Goal: Find specific page/section: Find specific page/section

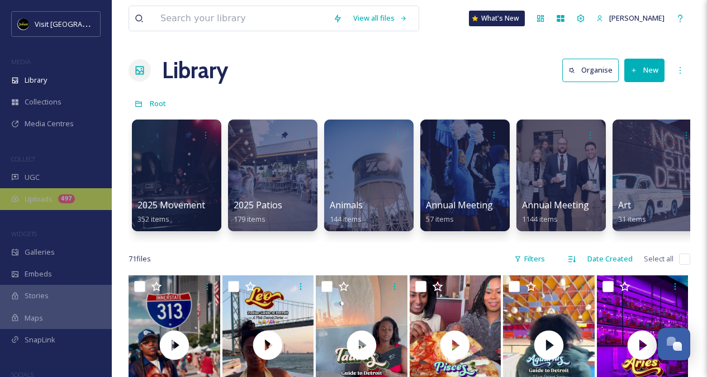
click at [60, 205] on div "Uploads 497" at bounding box center [56, 199] width 112 height 22
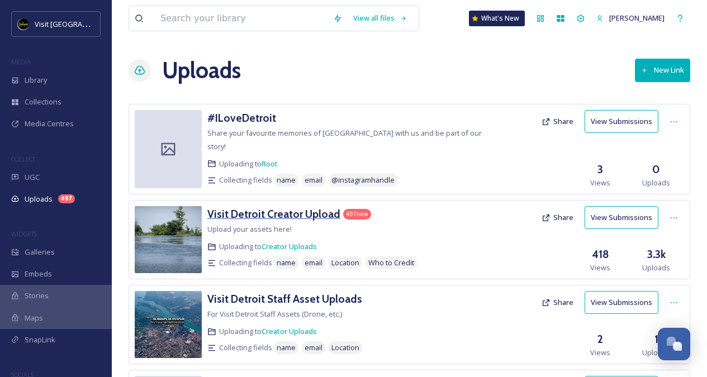
click at [273, 207] on h3 "Visit Detroit Creator Upload" at bounding box center [273, 213] width 133 height 13
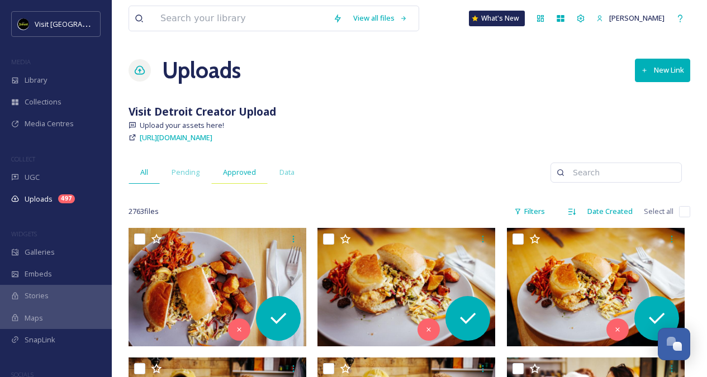
click at [231, 169] on span "Approved" at bounding box center [239, 172] width 33 height 11
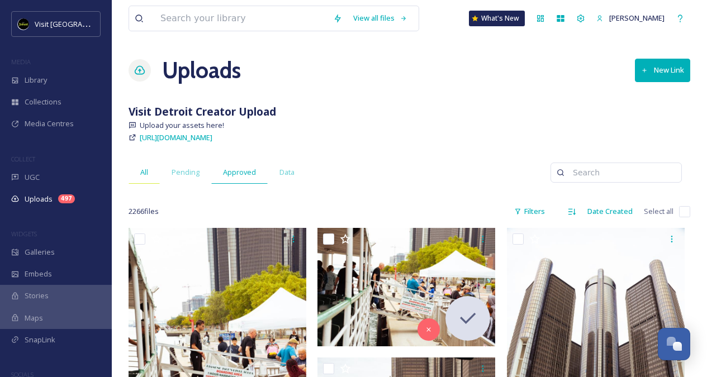
click at [145, 171] on span "All" at bounding box center [144, 172] width 8 height 11
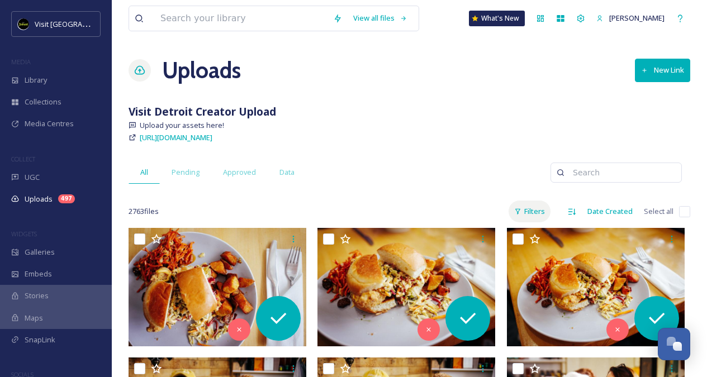
click at [529, 213] on div "Filters" at bounding box center [530, 212] width 42 height 22
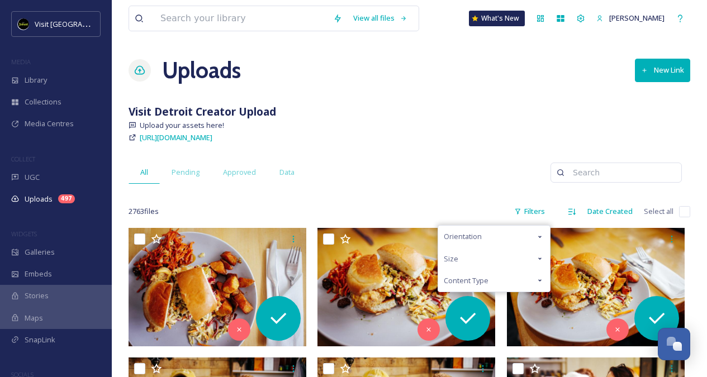
click at [486, 273] on div "Content Type" at bounding box center [494, 281] width 112 height 22
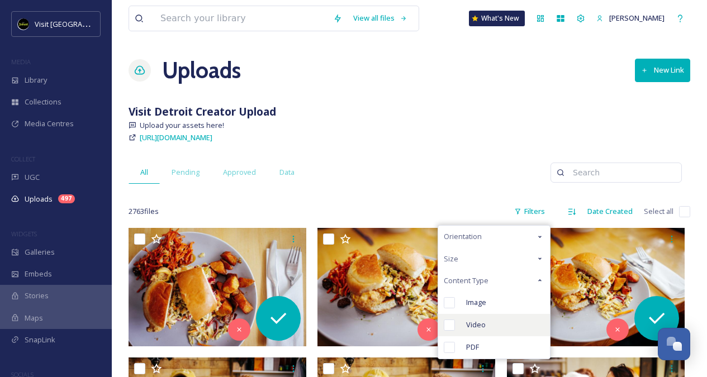
click at [471, 326] on span "Video" at bounding box center [476, 325] width 20 height 11
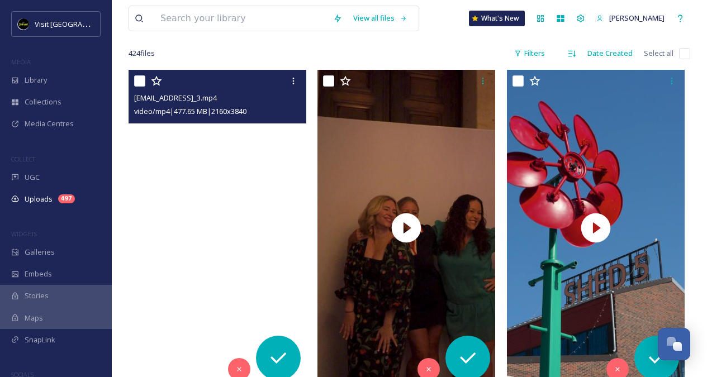
scroll to position [169, 0]
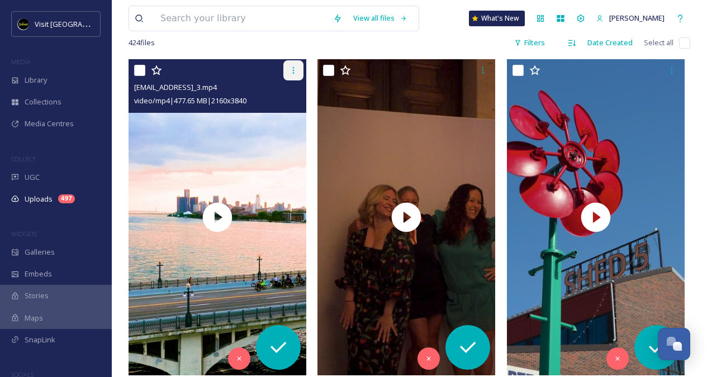
click at [287, 72] on div at bounding box center [294, 70] width 20 height 20
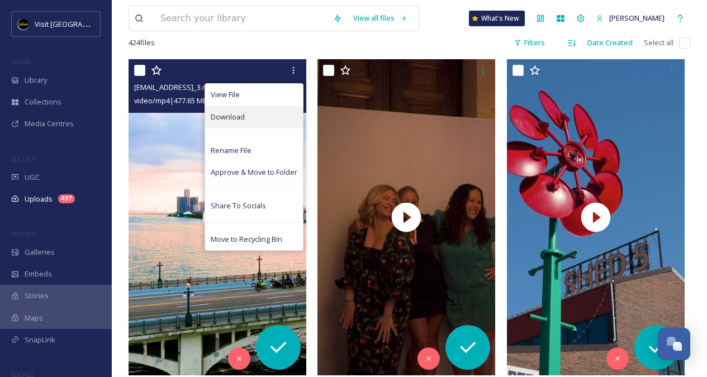
click at [251, 114] on div "Download" at bounding box center [254, 117] width 98 height 22
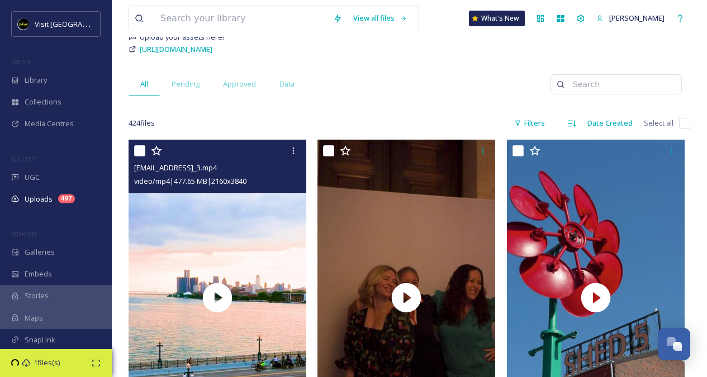
scroll to position [0, 0]
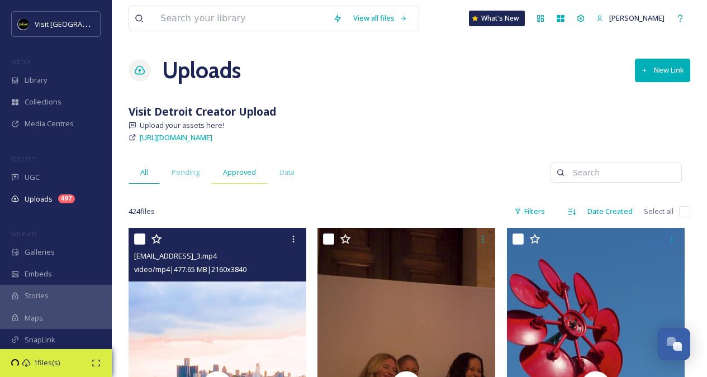
click at [242, 169] on span "Approved" at bounding box center [239, 172] width 33 height 11
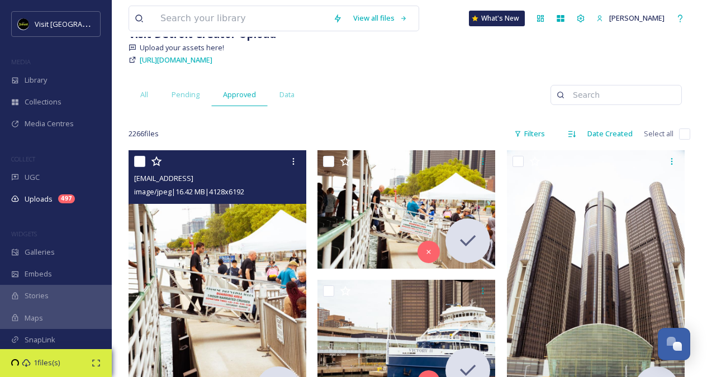
scroll to position [169, 0]
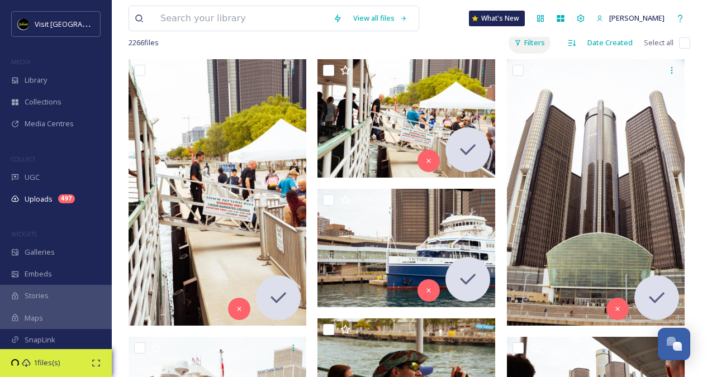
click at [540, 43] on div "Filters" at bounding box center [530, 43] width 42 height 22
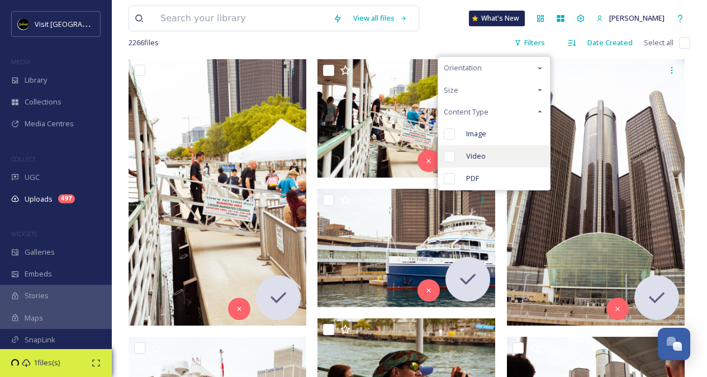
click at [475, 149] on div "Video" at bounding box center [494, 156] width 112 height 22
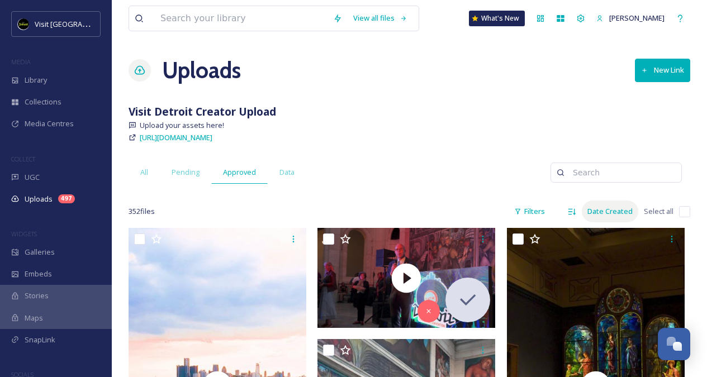
click at [625, 216] on div "Date Created" at bounding box center [610, 212] width 56 height 22
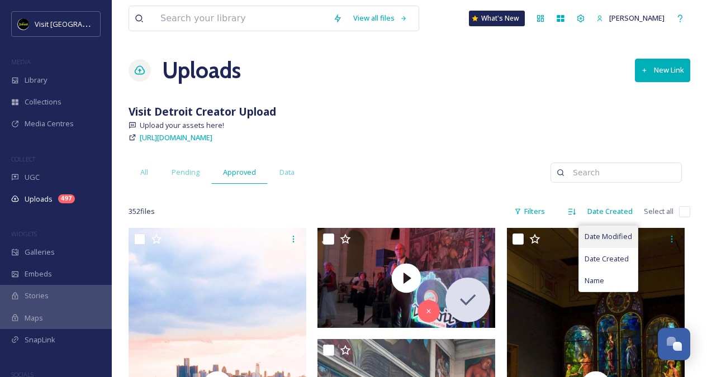
click at [618, 240] on span "Date Modified" at bounding box center [609, 237] width 48 height 11
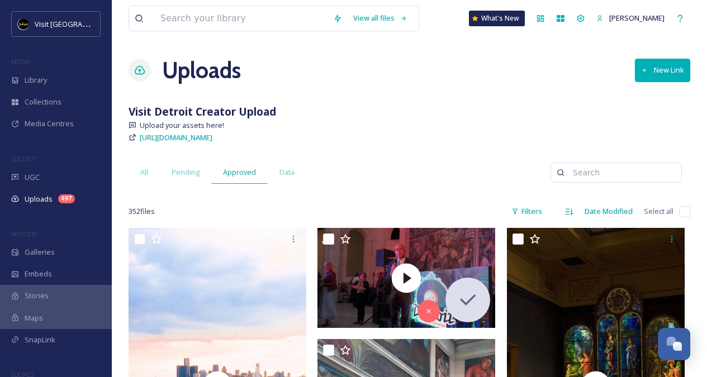
click at [141, 176] on span "All" at bounding box center [144, 172] width 8 height 11
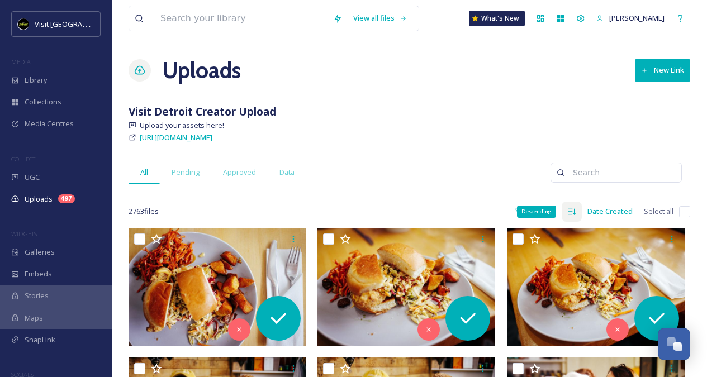
click at [537, 214] on div "Descending" at bounding box center [536, 212] width 39 height 12
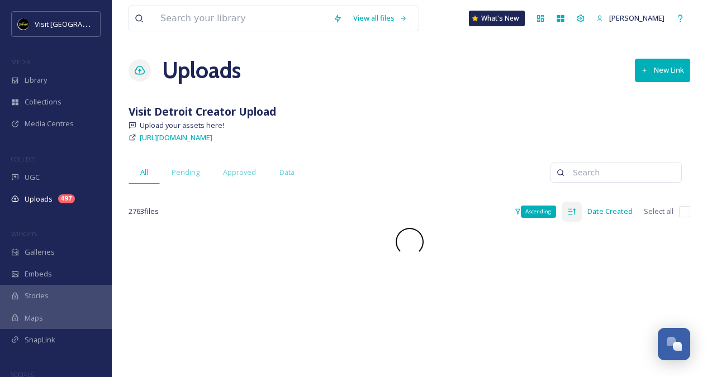
click at [577, 214] on icon at bounding box center [572, 211] width 9 height 9
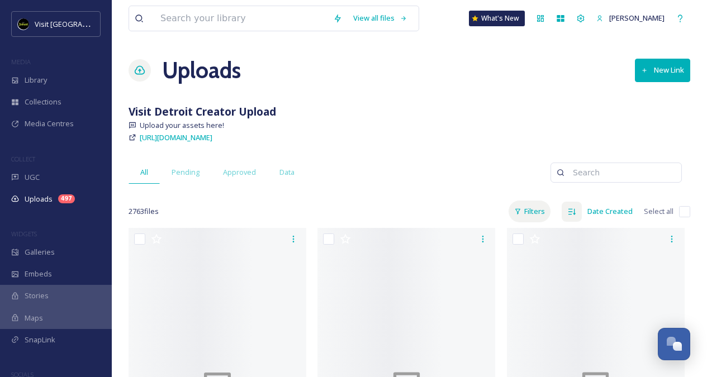
click at [527, 213] on div "Filters" at bounding box center [530, 212] width 42 height 22
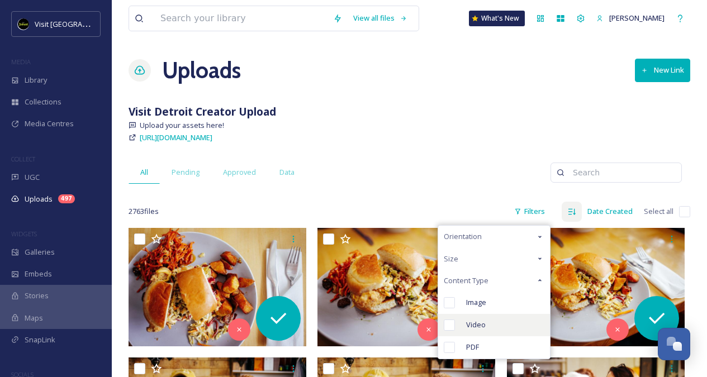
click at [466, 320] on div "Video" at bounding box center [494, 325] width 112 height 22
